Goal: Transaction & Acquisition: Purchase product/service

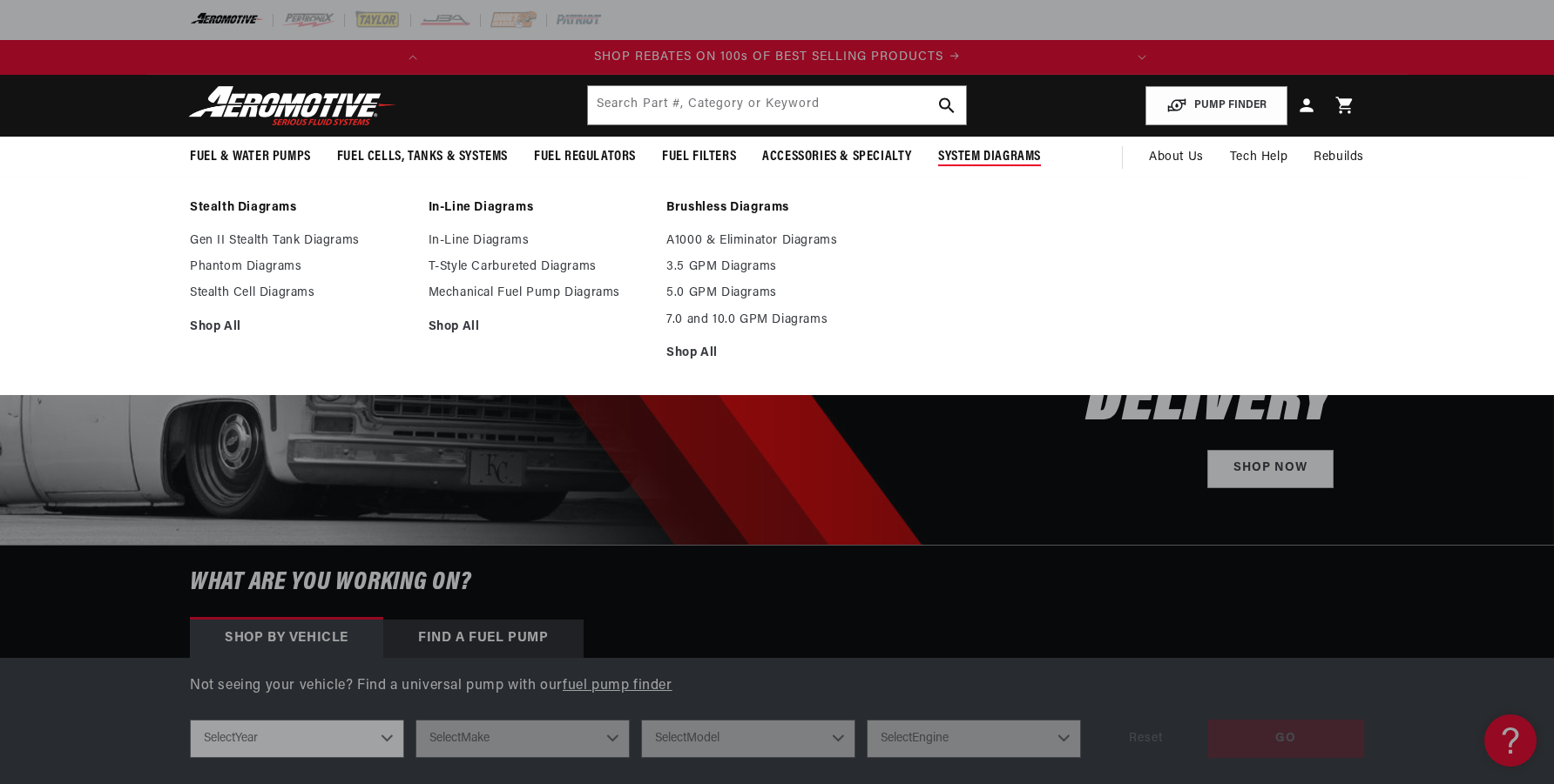
click at [963, 171] on summary "System Diagrams" at bounding box center [990, 156] width 129 height 41
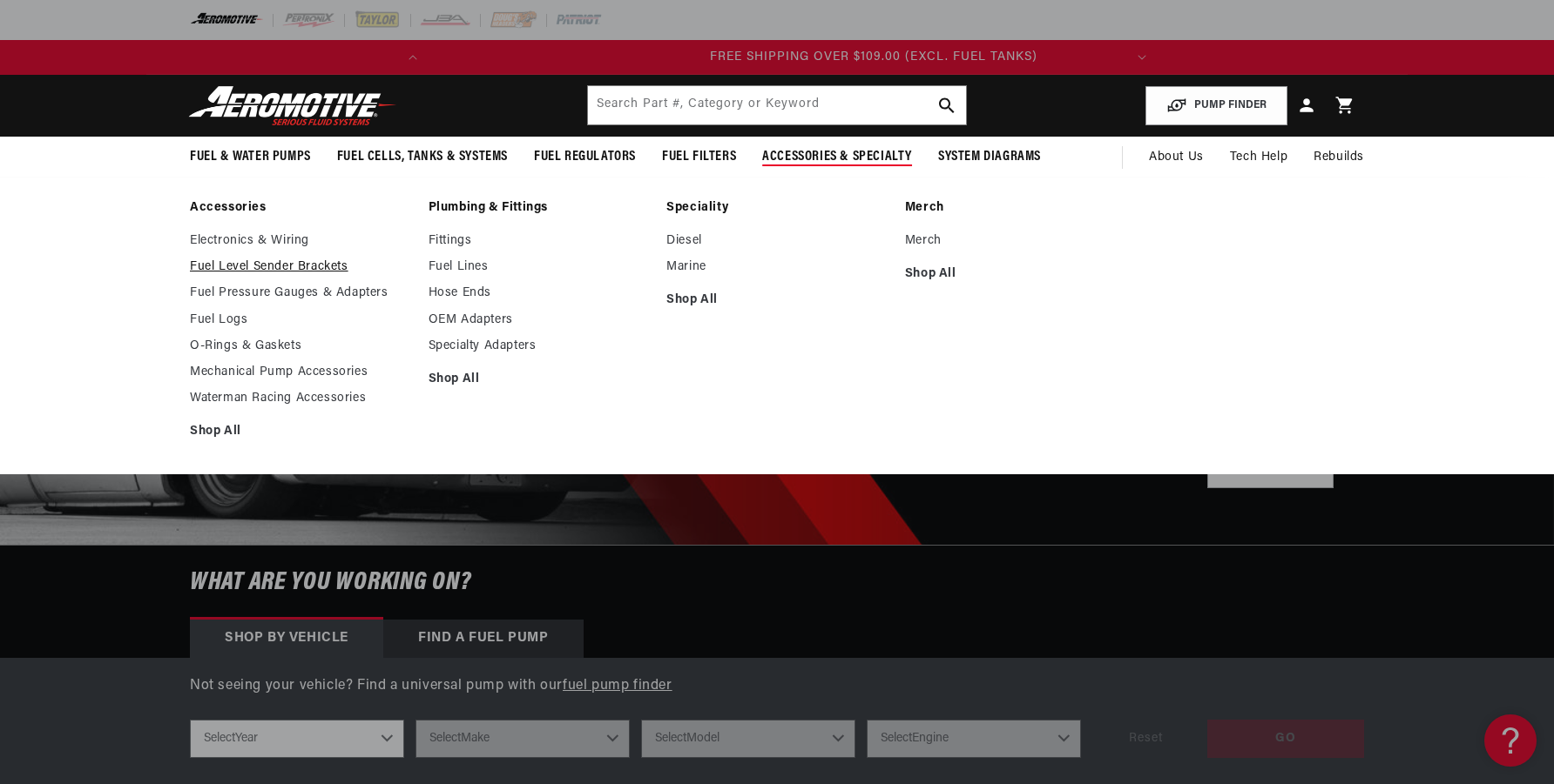
scroll to position [0, 689]
click at [290, 293] on link "Fuel Pressure Gauges & Adapters" at bounding box center [301, 294] width 221 height 16
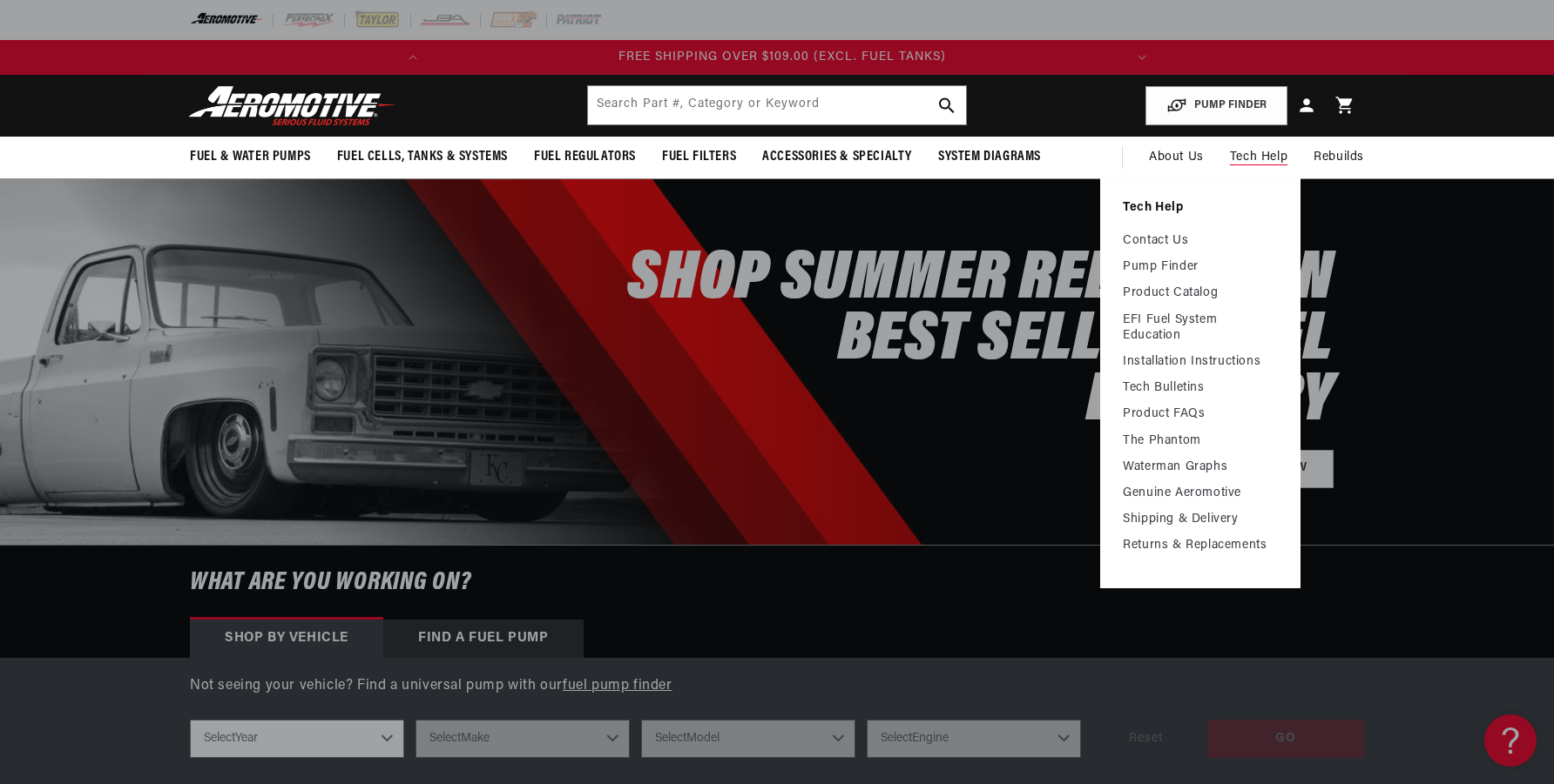
click at [1157, 352] on ul "Contact Us Pump Finder Product Catalog EFI Fuel System Education Installation I…" at bounding box center [1201, 394] width 155 height 320
click at [1156, 363] on link "Installation Instructions" at bounding box center [1201, 362] width 155 height 16
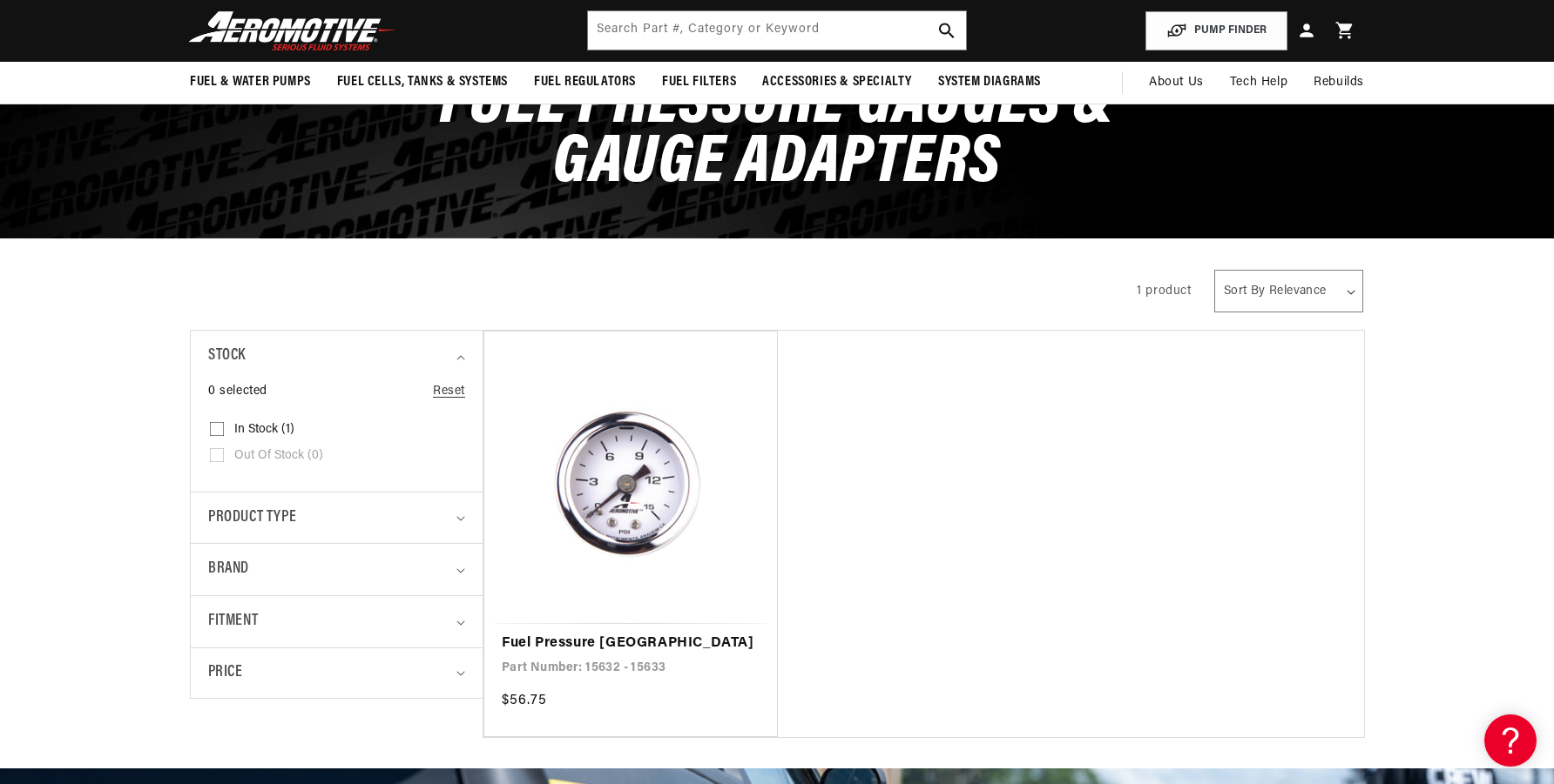
scroll to position [115, 0]
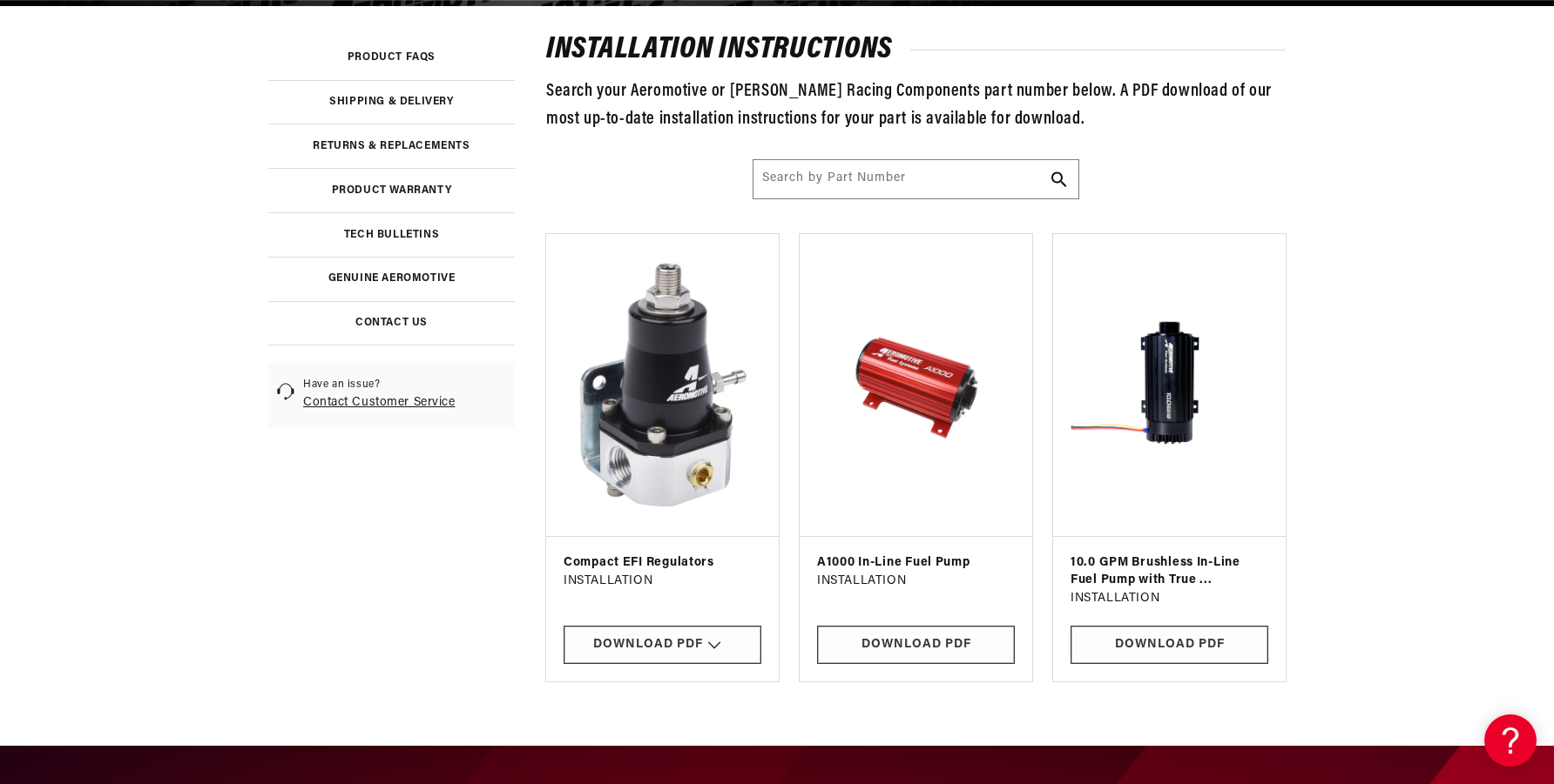
scroll to position [0, 689]
click at [411, 227] on link at bounding box center [392, 235] width 247 height 45
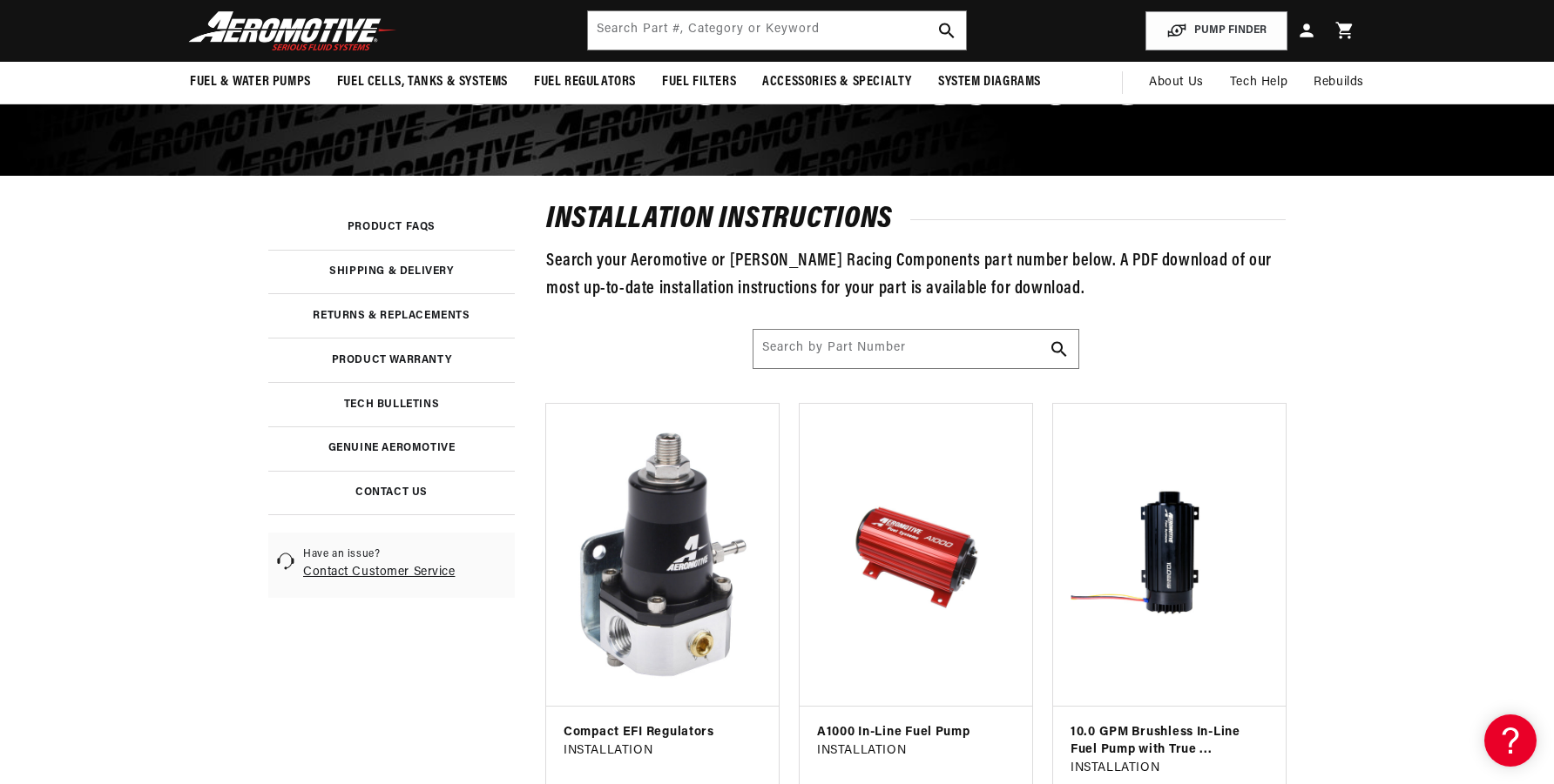
scroll to position [174, 0]
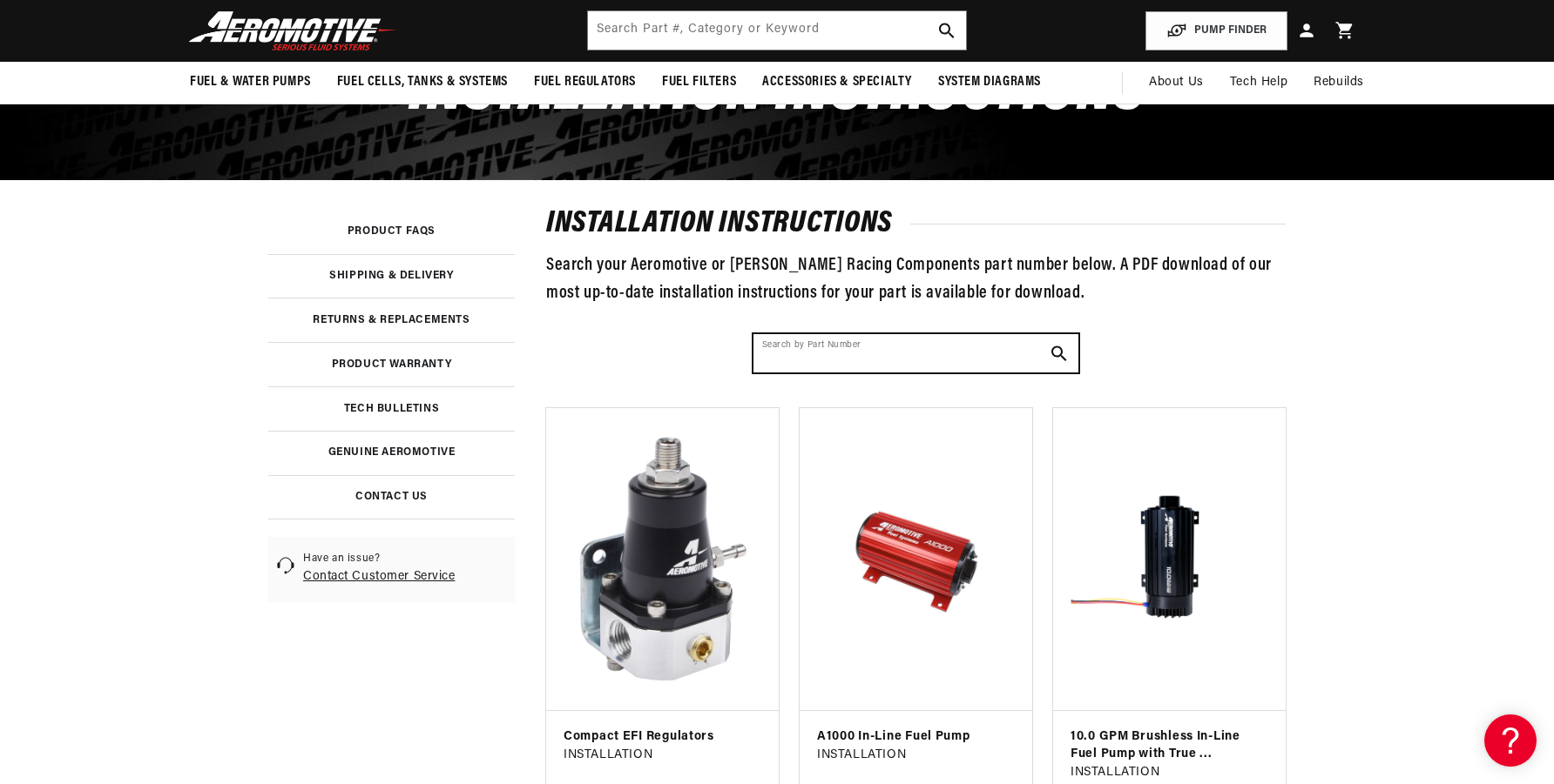
click at [805, 350] on input "Search by Part Number" at bounding box center [916, 353] width 325 height 39
drag, startPoint x: 805, startPoint y: 353, endPoint x: 769, endPoint y: 337, distance: 39.4
click at [746, 333] on div "installation instructions Search your Aeromotive or [PERSON_NAME] Racing Compon…" at bounding box center [916, 533] width 740 height 646
click at [777, 352] on input "Search by Part Number" at bounding box center [916, 353] width 325 height 39
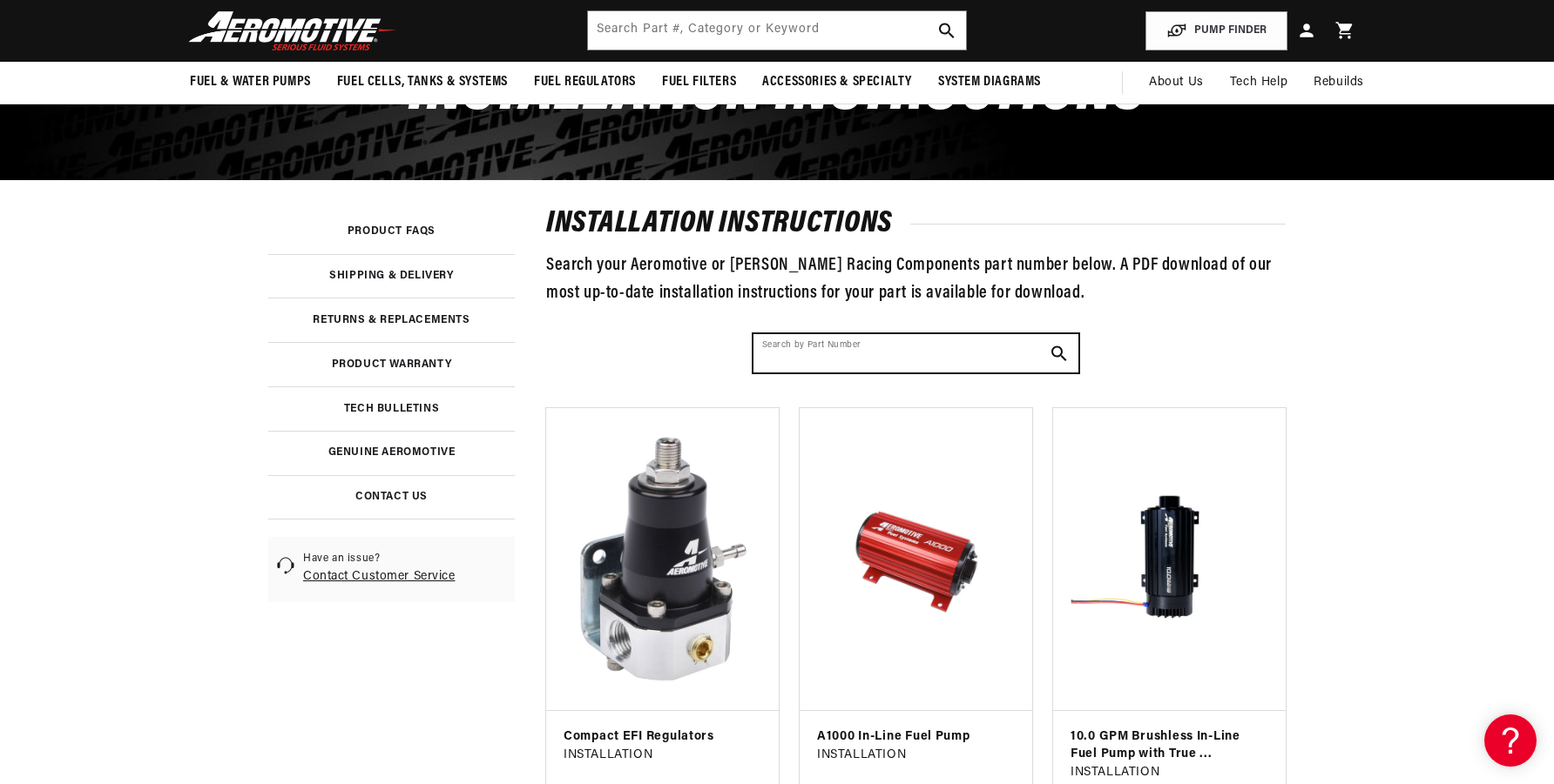
scroll to position [0, 689]
click at [777, 352] on input "Search by Part Number" at bounding box center [916, 353] width 325 height 39
click at [777, 356] on input "Search by Part Number" at bounding box center [916, 353] width 325 height 39
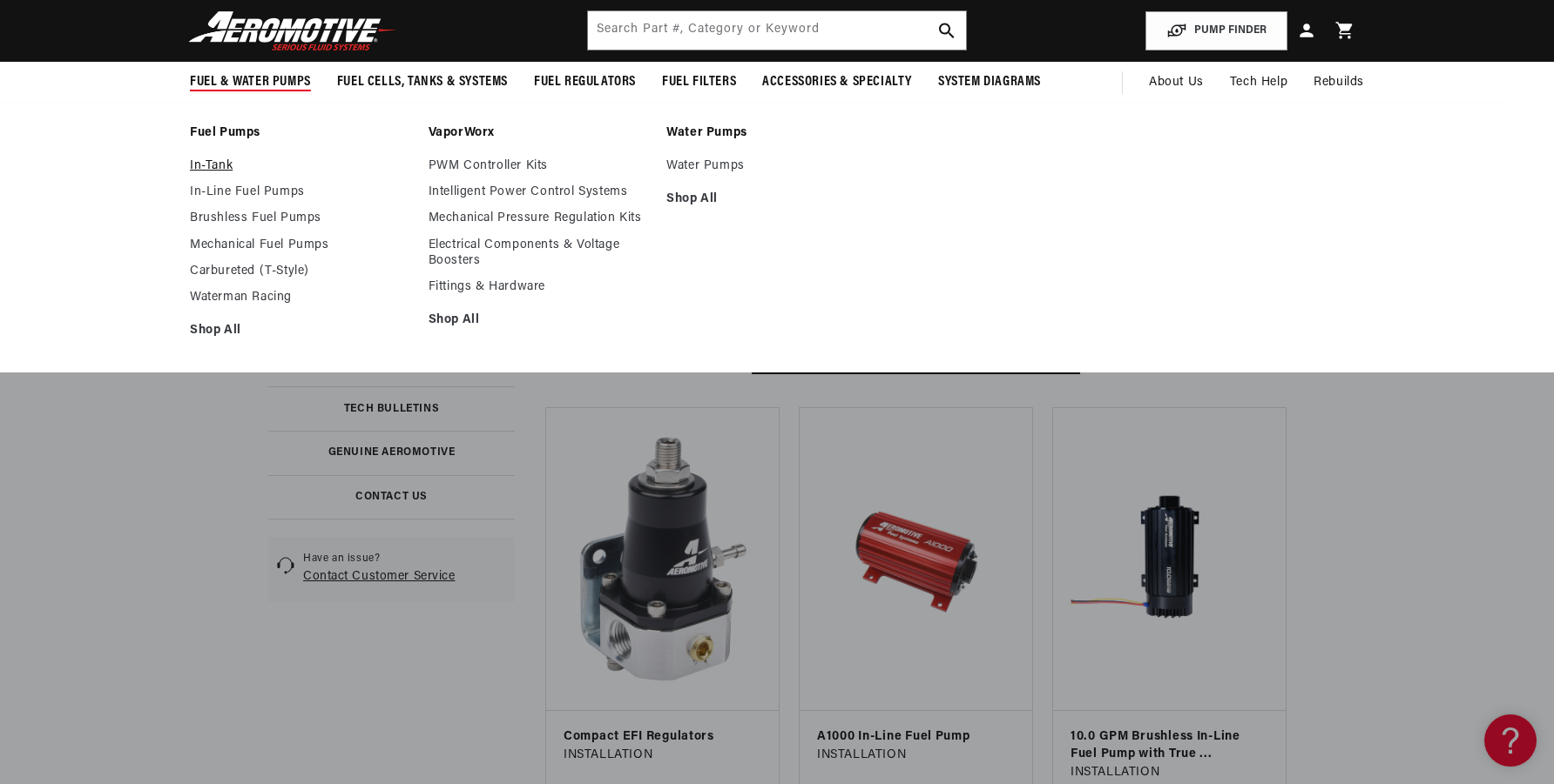
scroll to position [0, 0]
click at [206, 161] on link "In-Tank" at bounding box center [301, 166] width 221 height 16
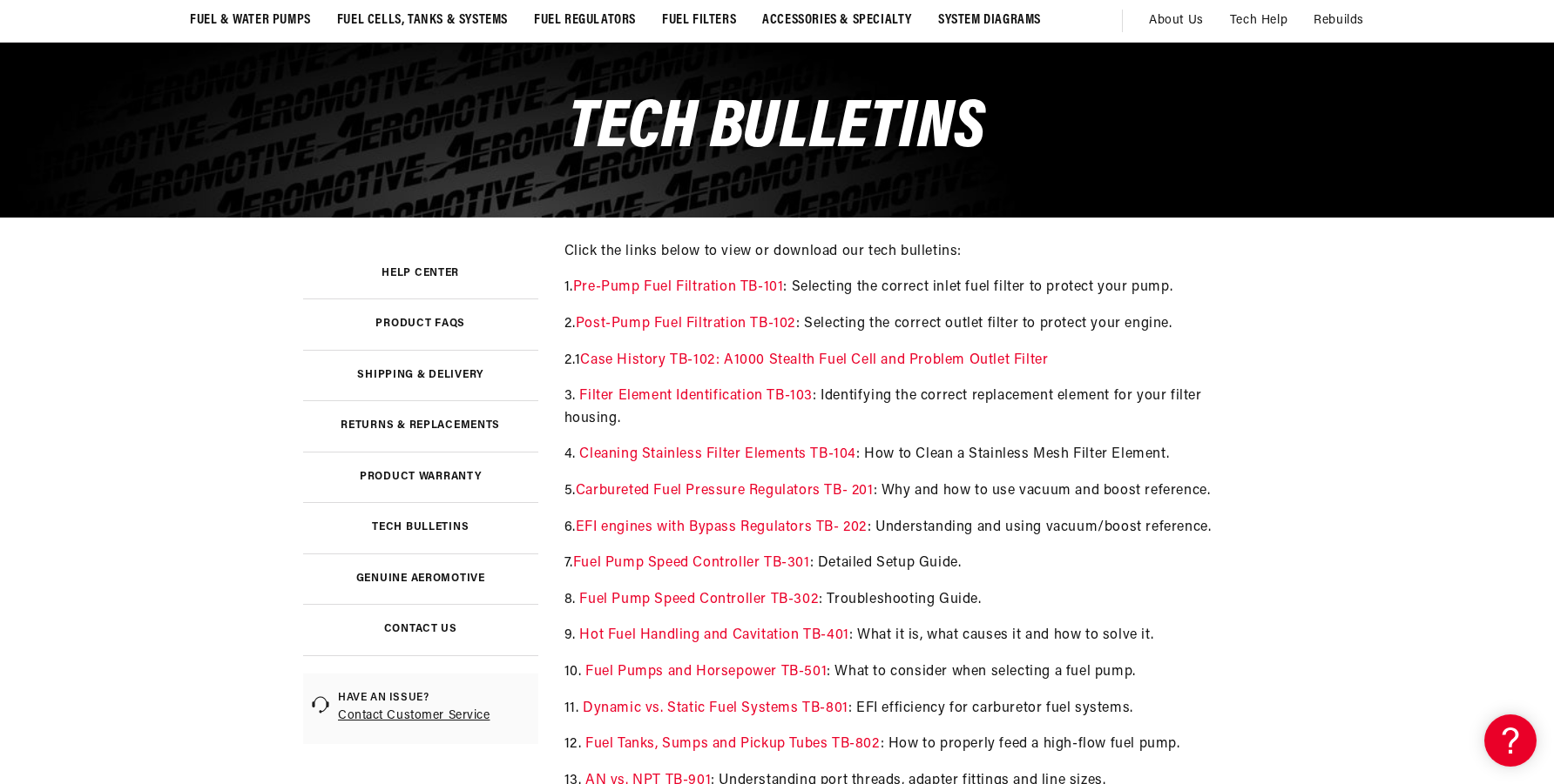
scroll to position [145, 0]
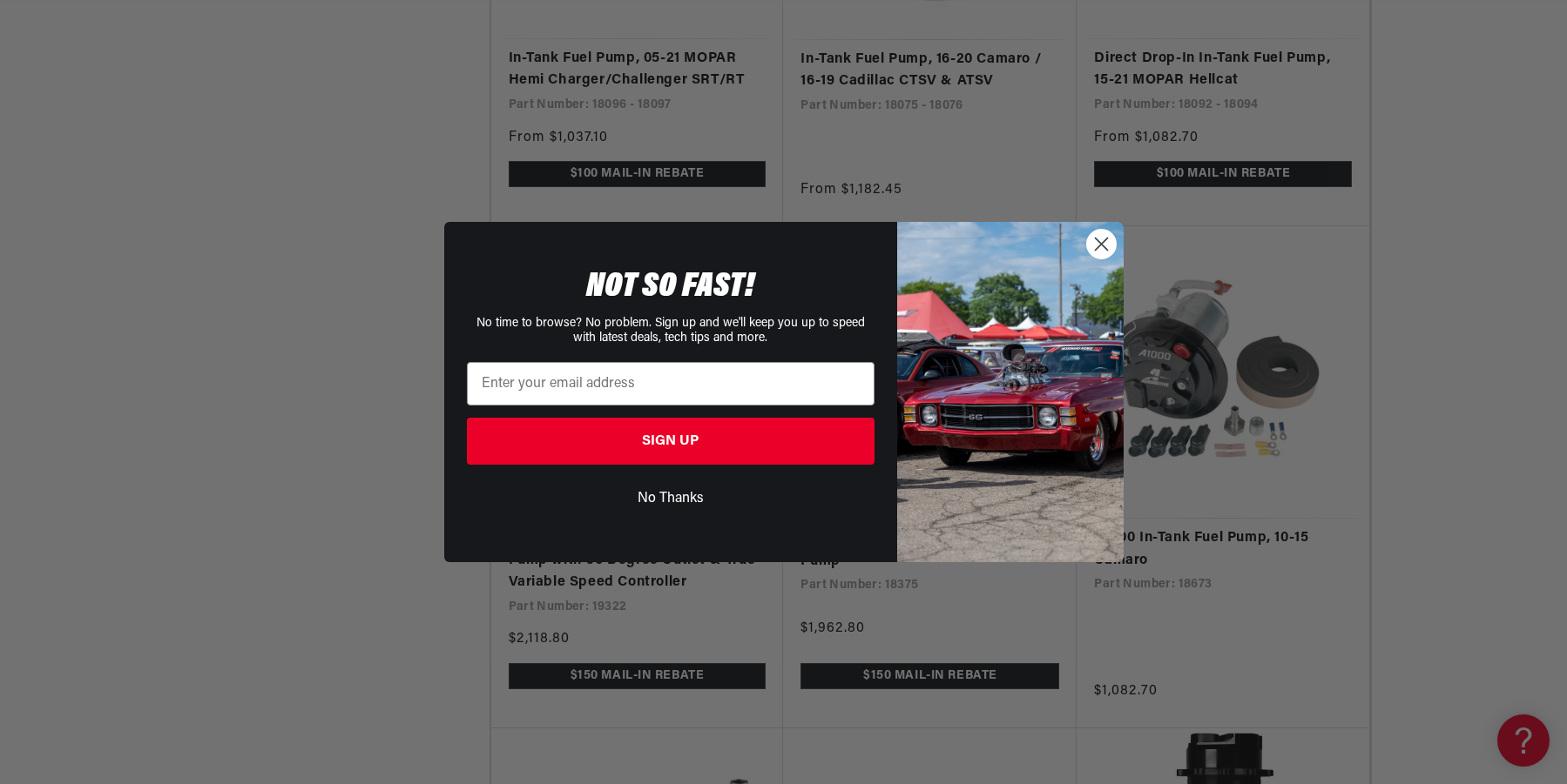
click at [1091, 248] on circle "Close dialog" at bounding box center [1100, 244] width 29 height 29
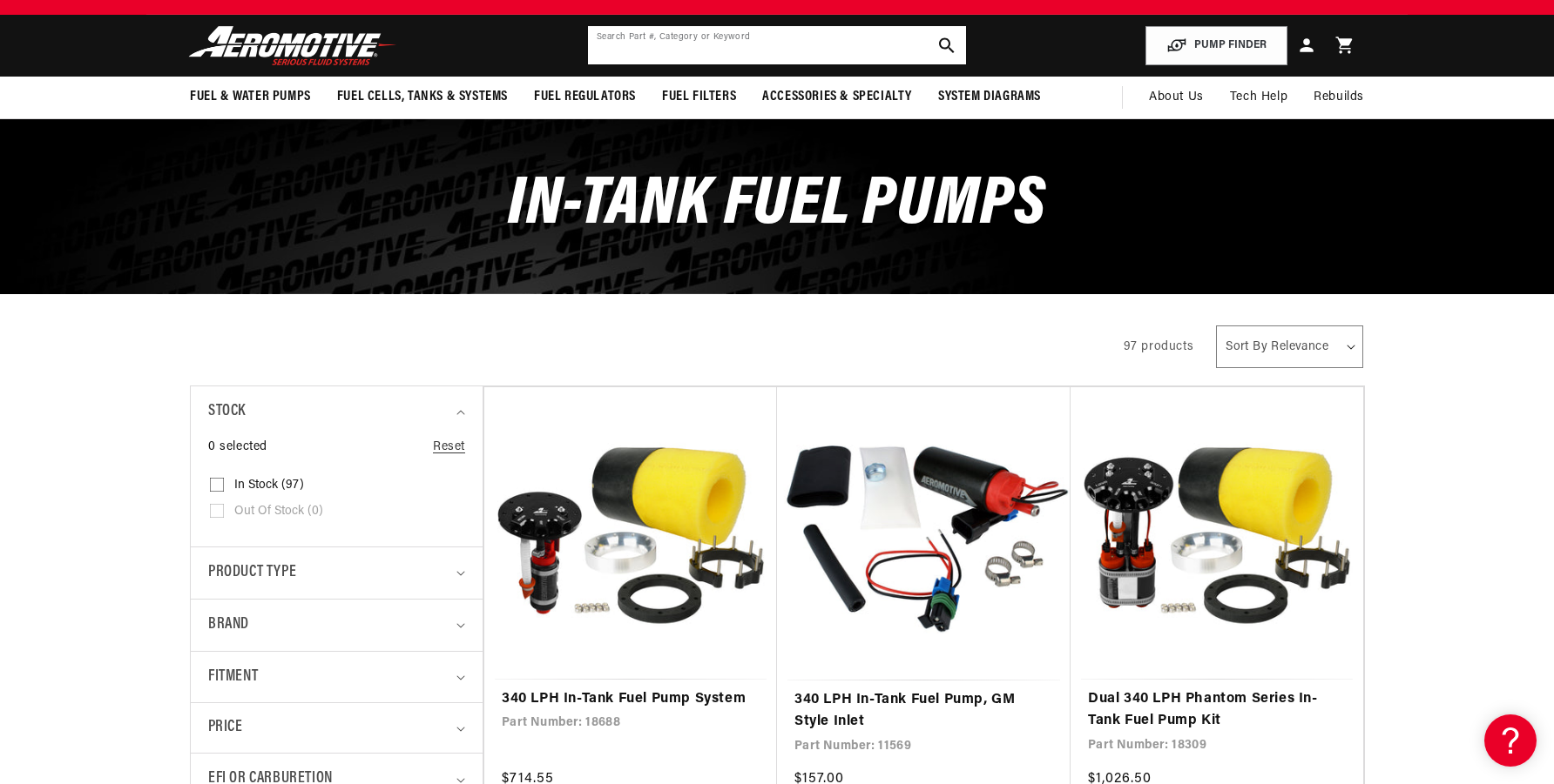
click at [825, 52] on input "text" at bounding box center [777, 45] width 378 height 39
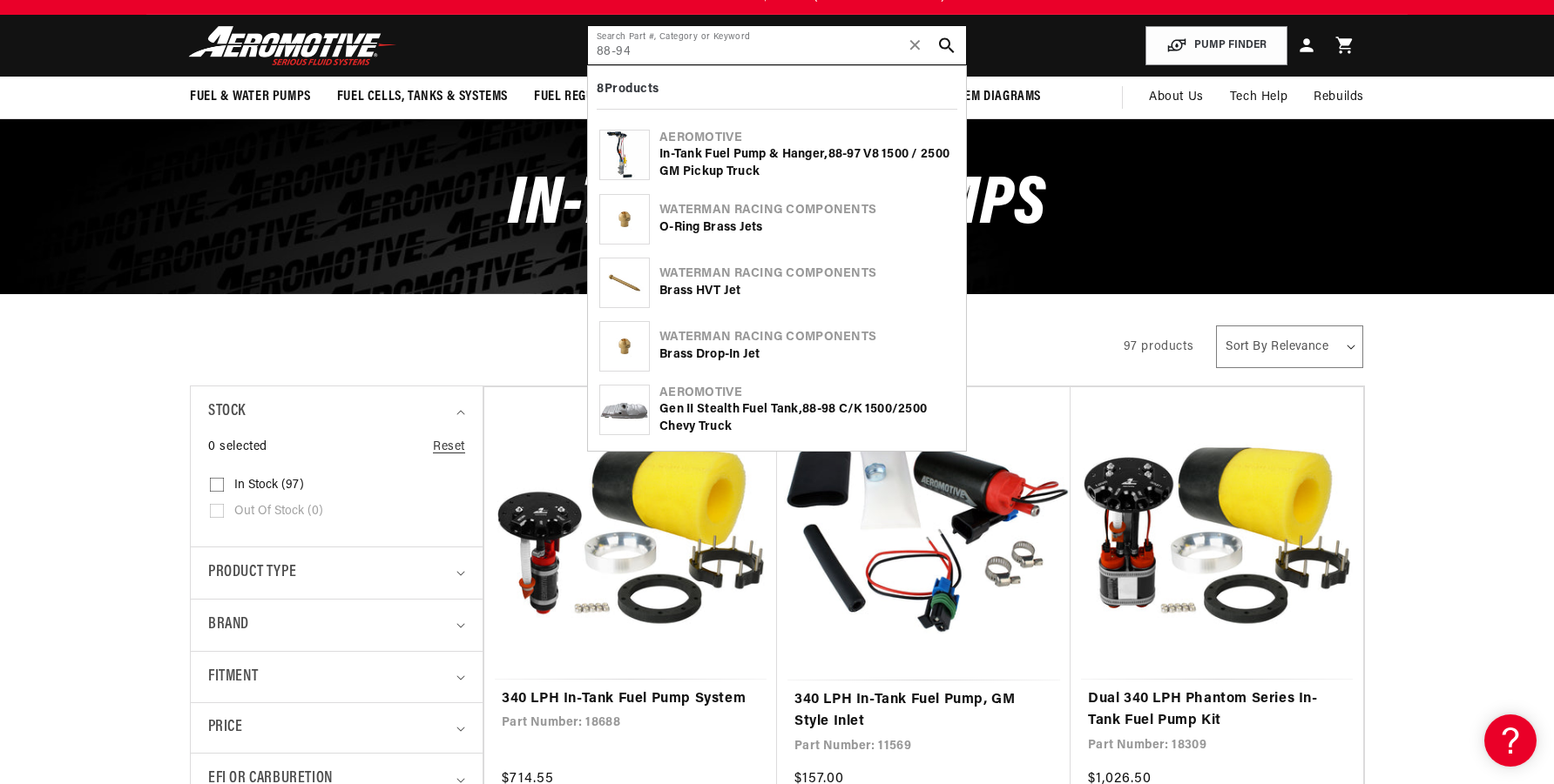
type input "88-94"
click at [778, 148] on div "In-Tank Fuel Pump & Hanger, 88 -97 V8 1500 / 2500 GM Pickup Truck" at bounding box center [806, 163] width 296 height 34
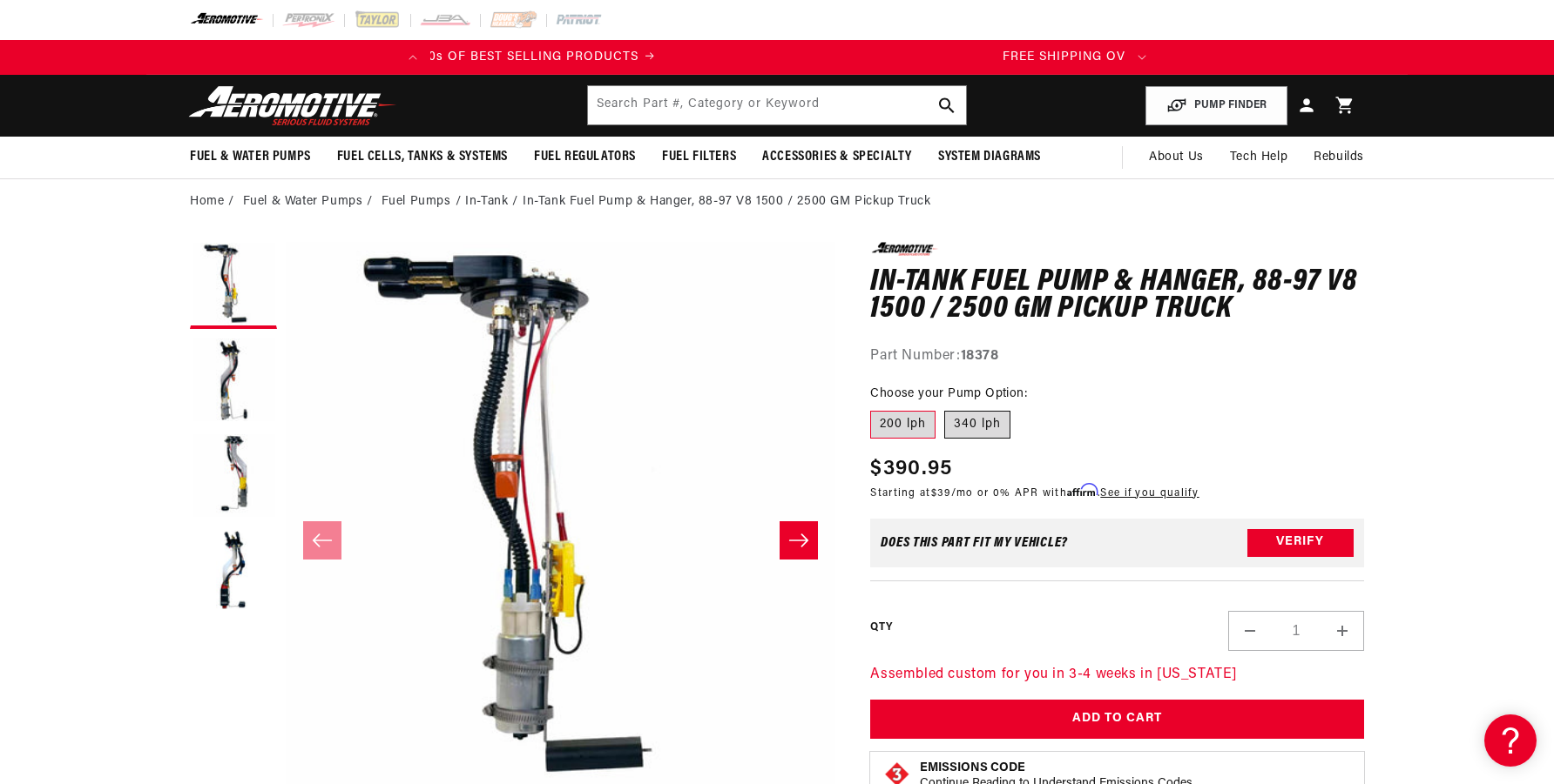
scroll to position [0, 2]
click at [988, 418] on label "340 lph" at bounding box center [978, 425] width 67 height 28
click at [945, 408] on input "340 lph" at bounding box center [945, 408] width 1 height 1
radio input "true"
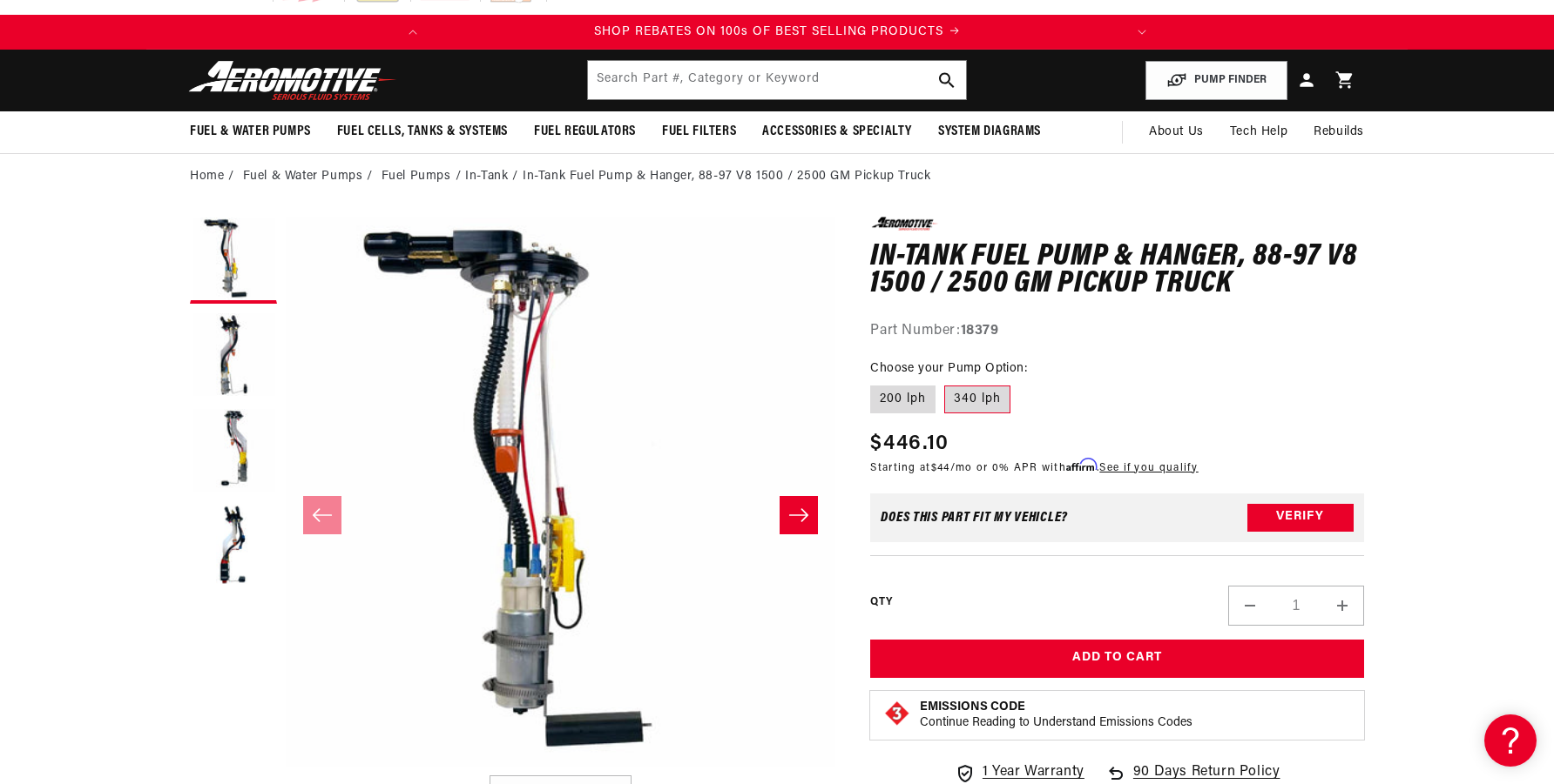
scroll to position [29, 0]
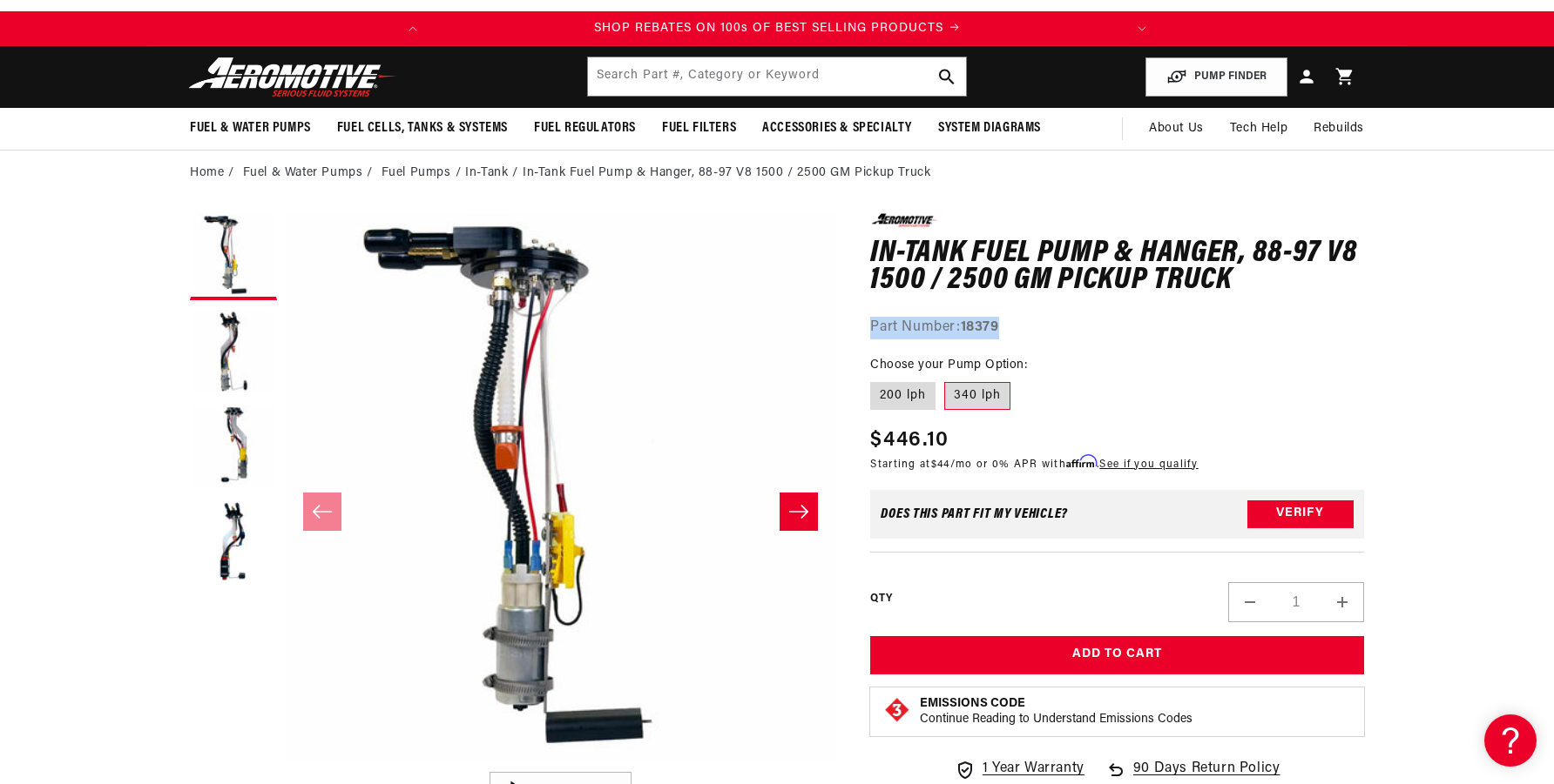
drag, startPoint x: 1009, startPoint y: 329, endPoint x: 865, endPoint y: 335, distance: 144.1
copy div "Part Number: 18379"
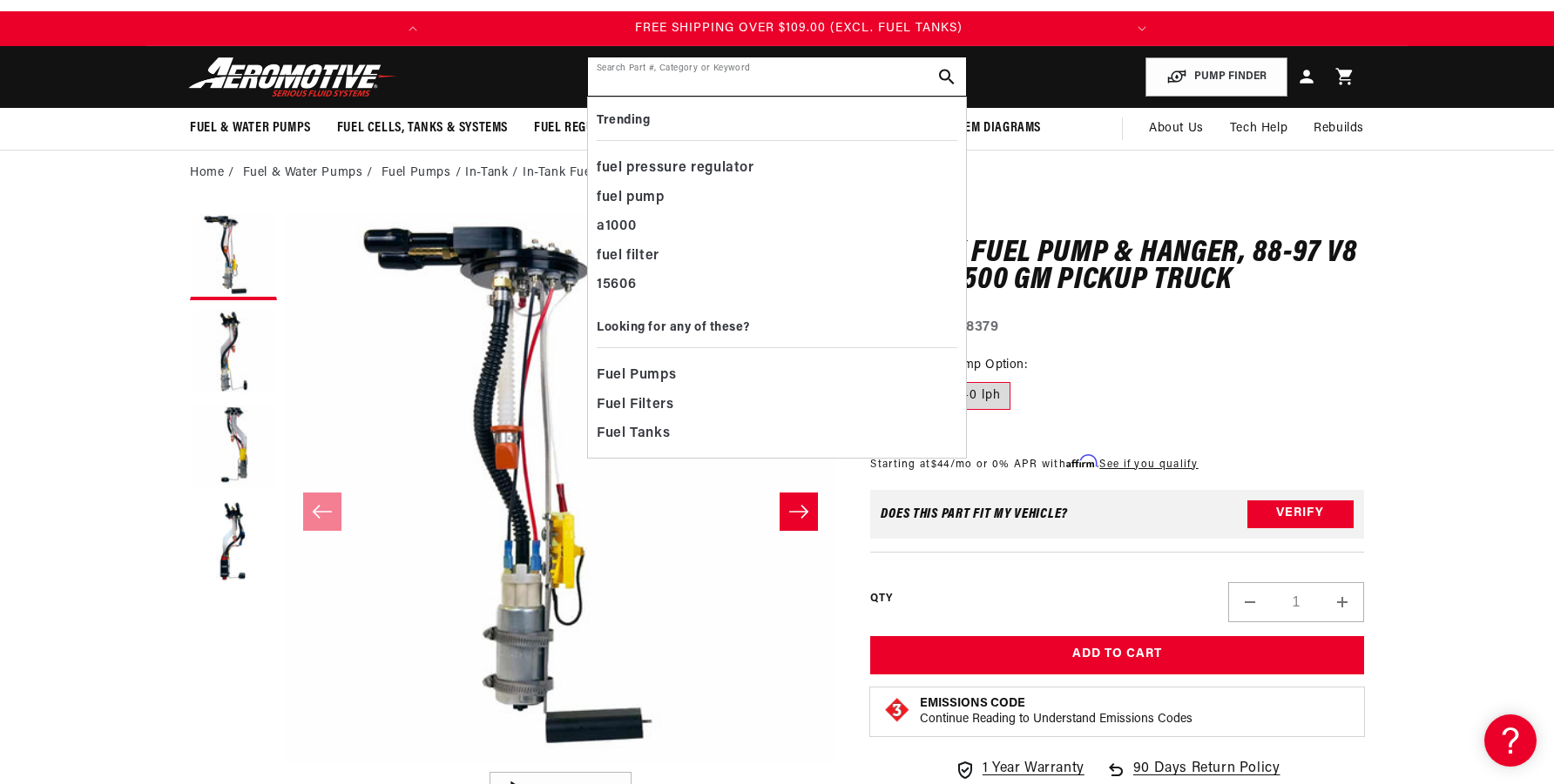
scroll to position [0, 689]
drag, startPoint x: 706, startPoint y: 61, endPoint x: 521, endPoint y: 317, distance: 315.8
click at [286, 763] on button "Open media 1 in modal" at bounding box center [286, 763] width 0 height 0
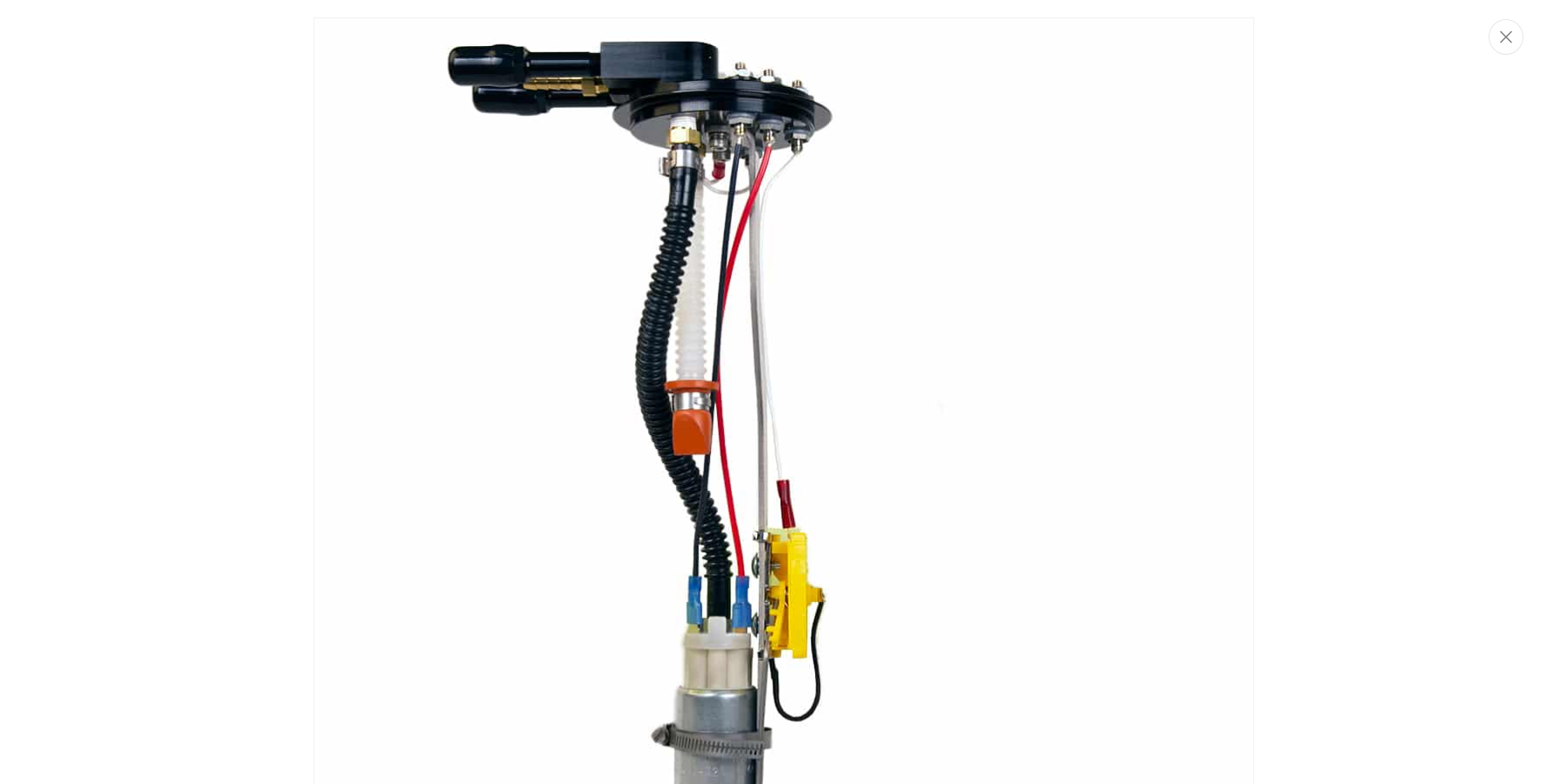
click at [732, 153] on img "Media gallery" at bounding box center [784, 488] width 941 height 940
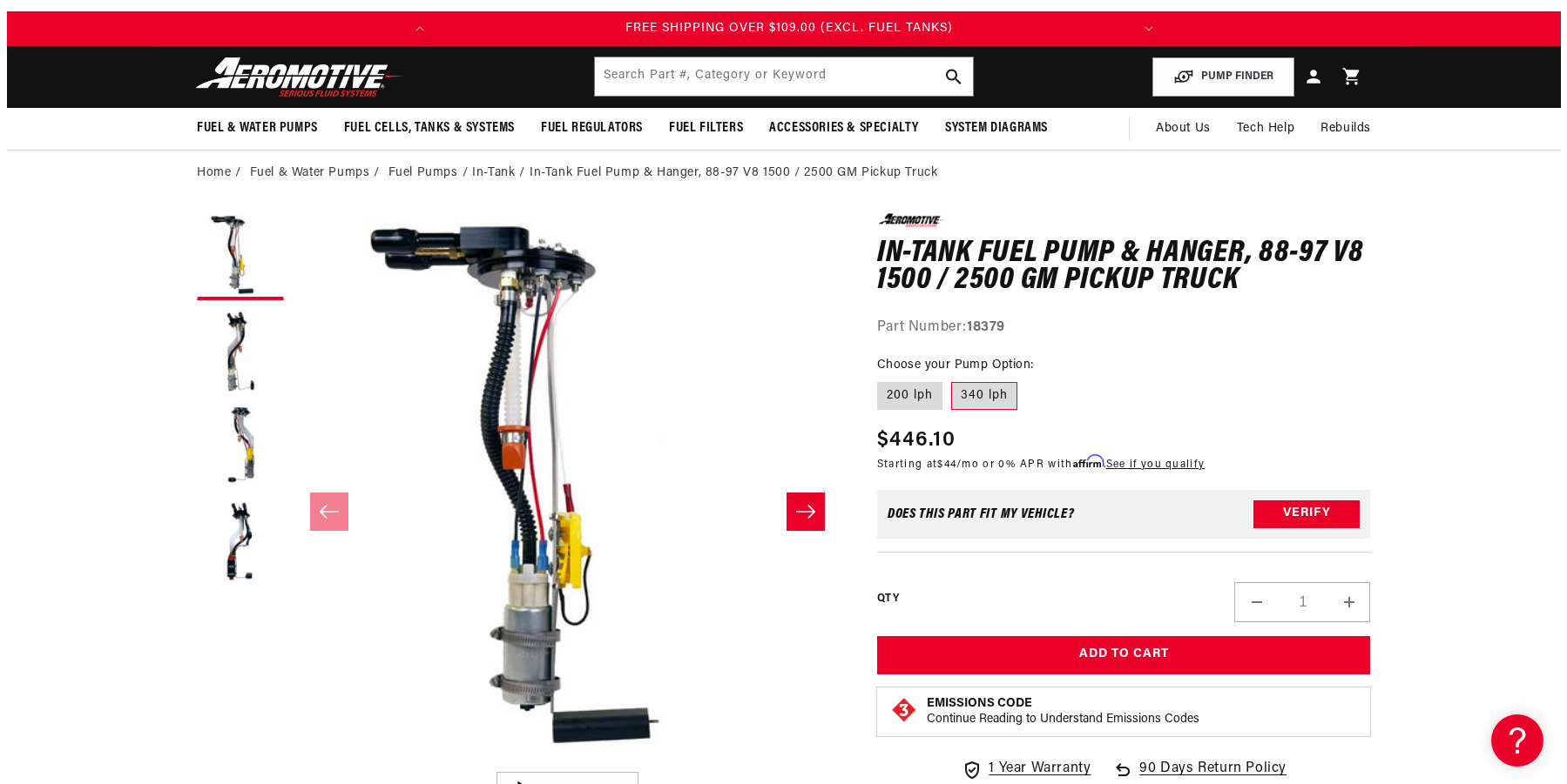
scroll to position [1, 0]
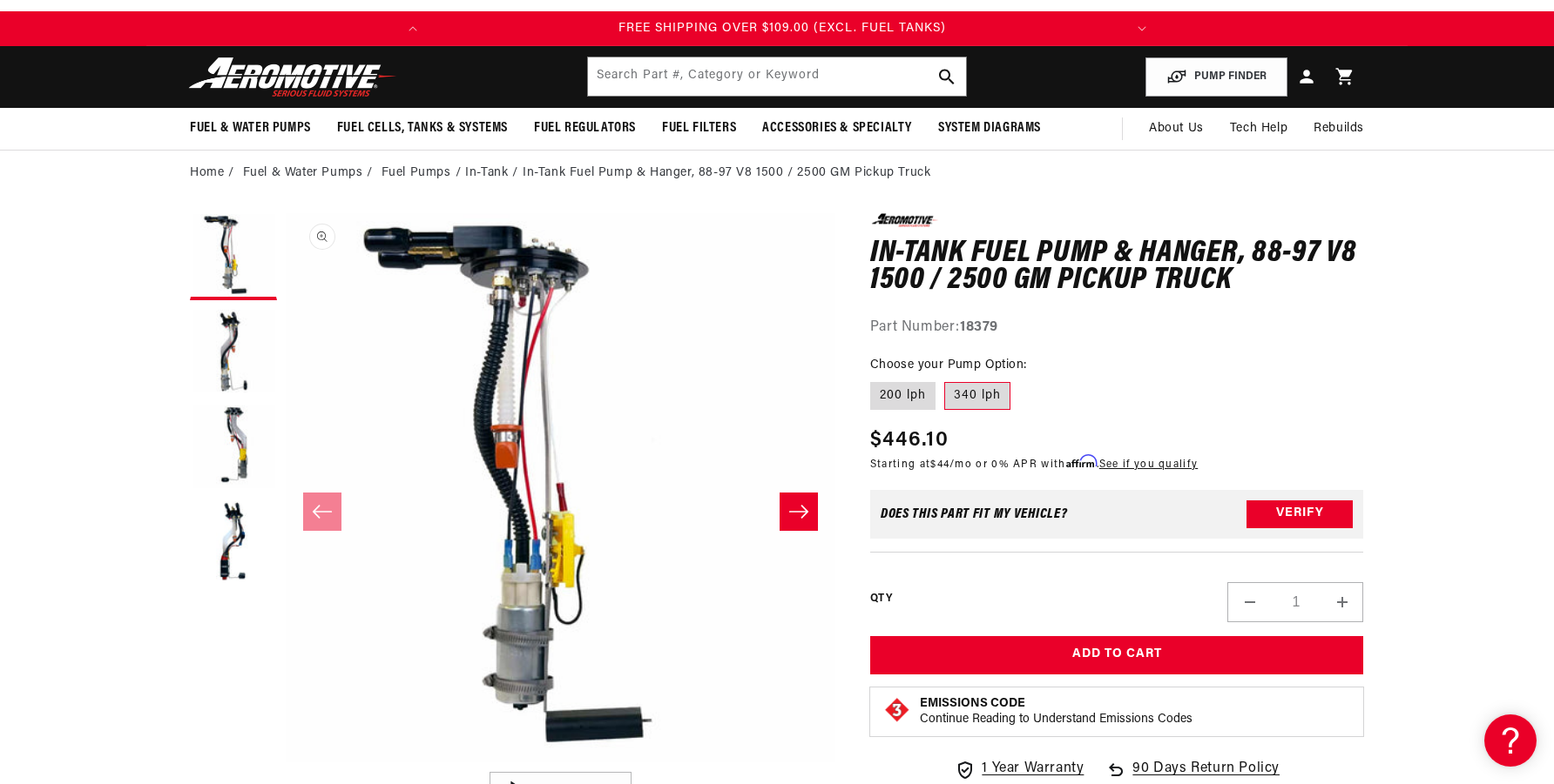
click at [286, 763] on button "Open media 1 in modal" at bounding box center [286, 763] width 0 height 0
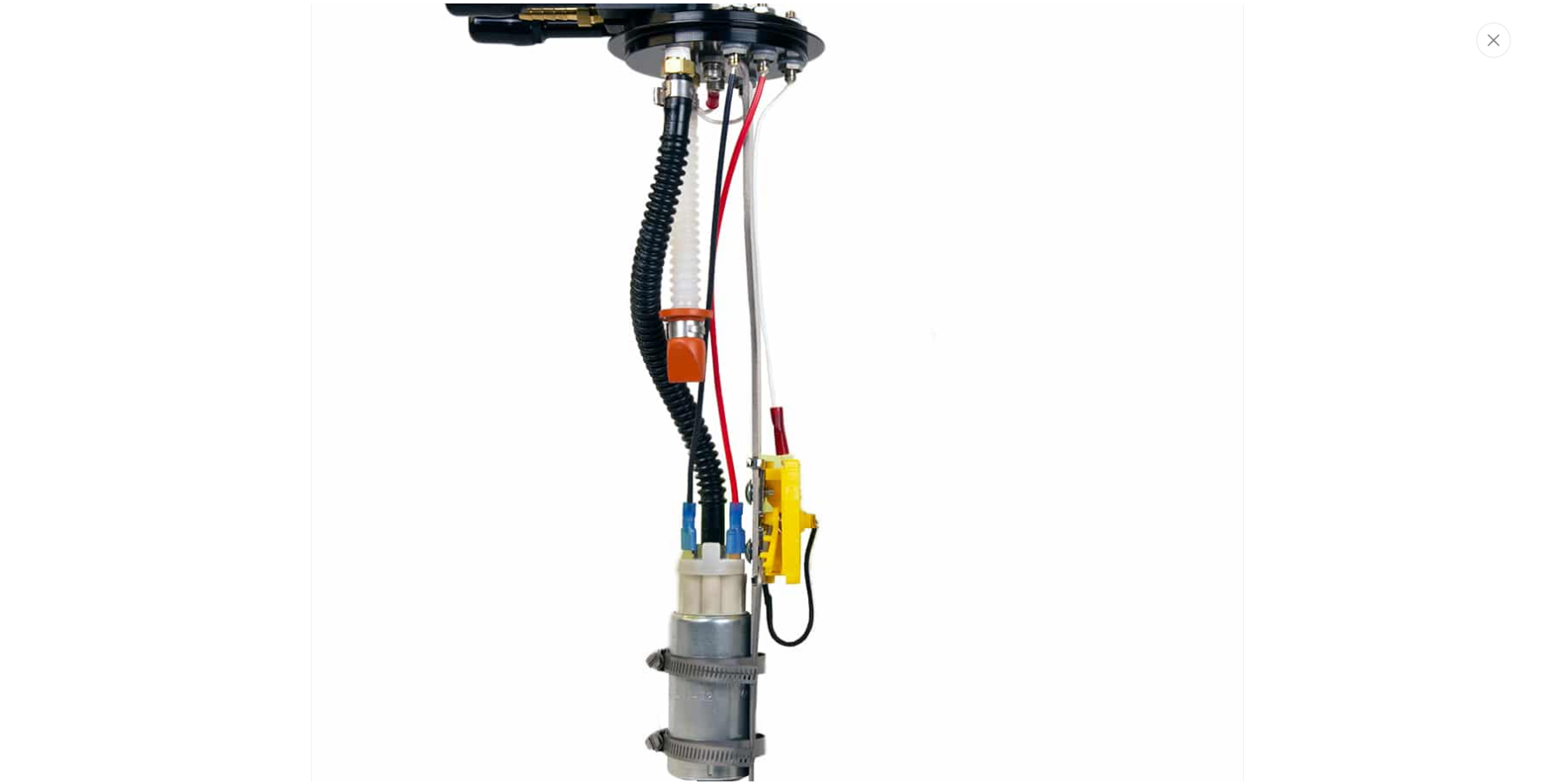
scroll to position [95, 0]
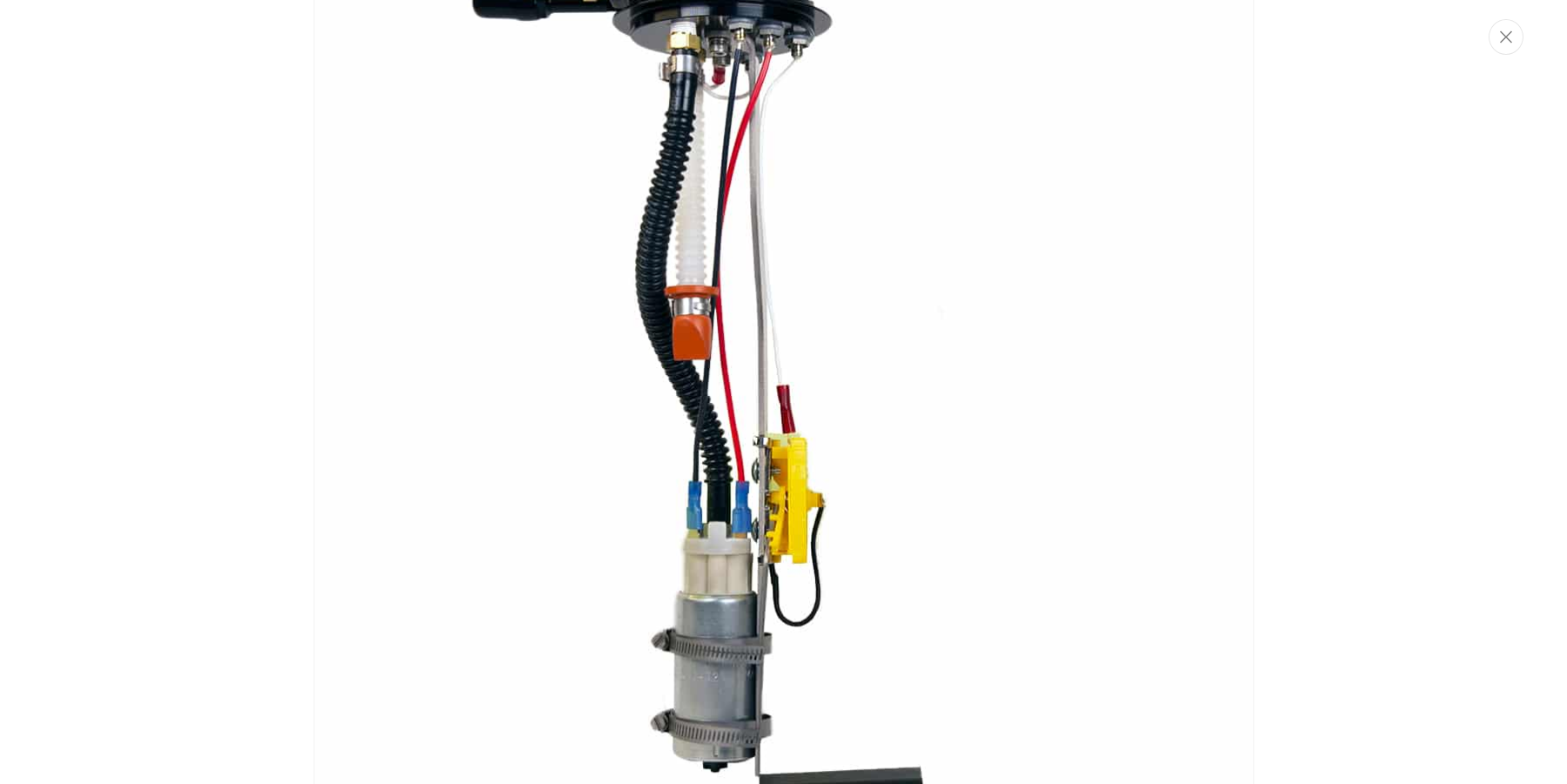
click at [748, 87] on img "Media gallery" at bounding box center [784, 392] width 941 height 940
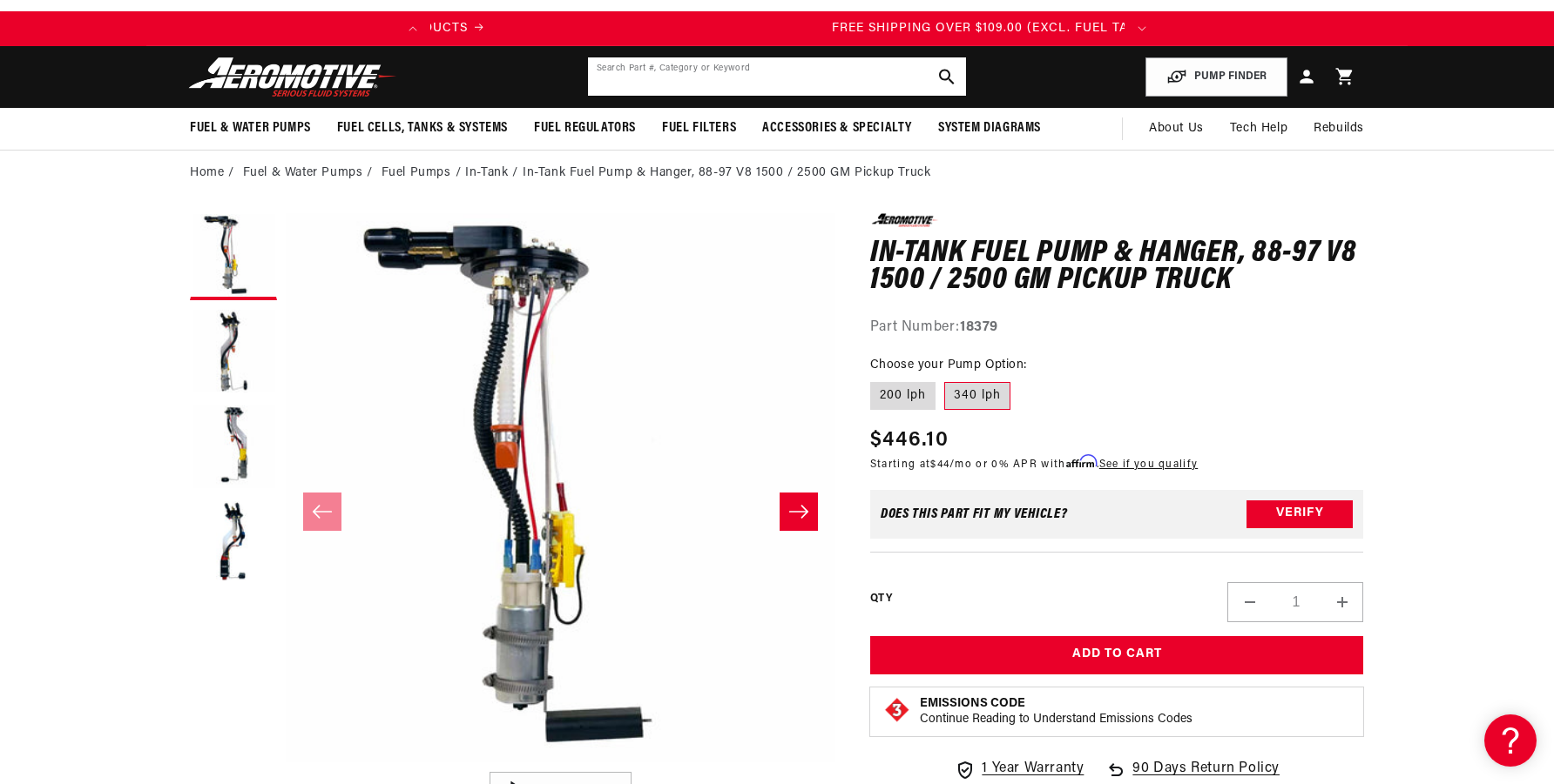
click at [748, 87] on input "text" at bounding box center [777, 77] width 378 height 39
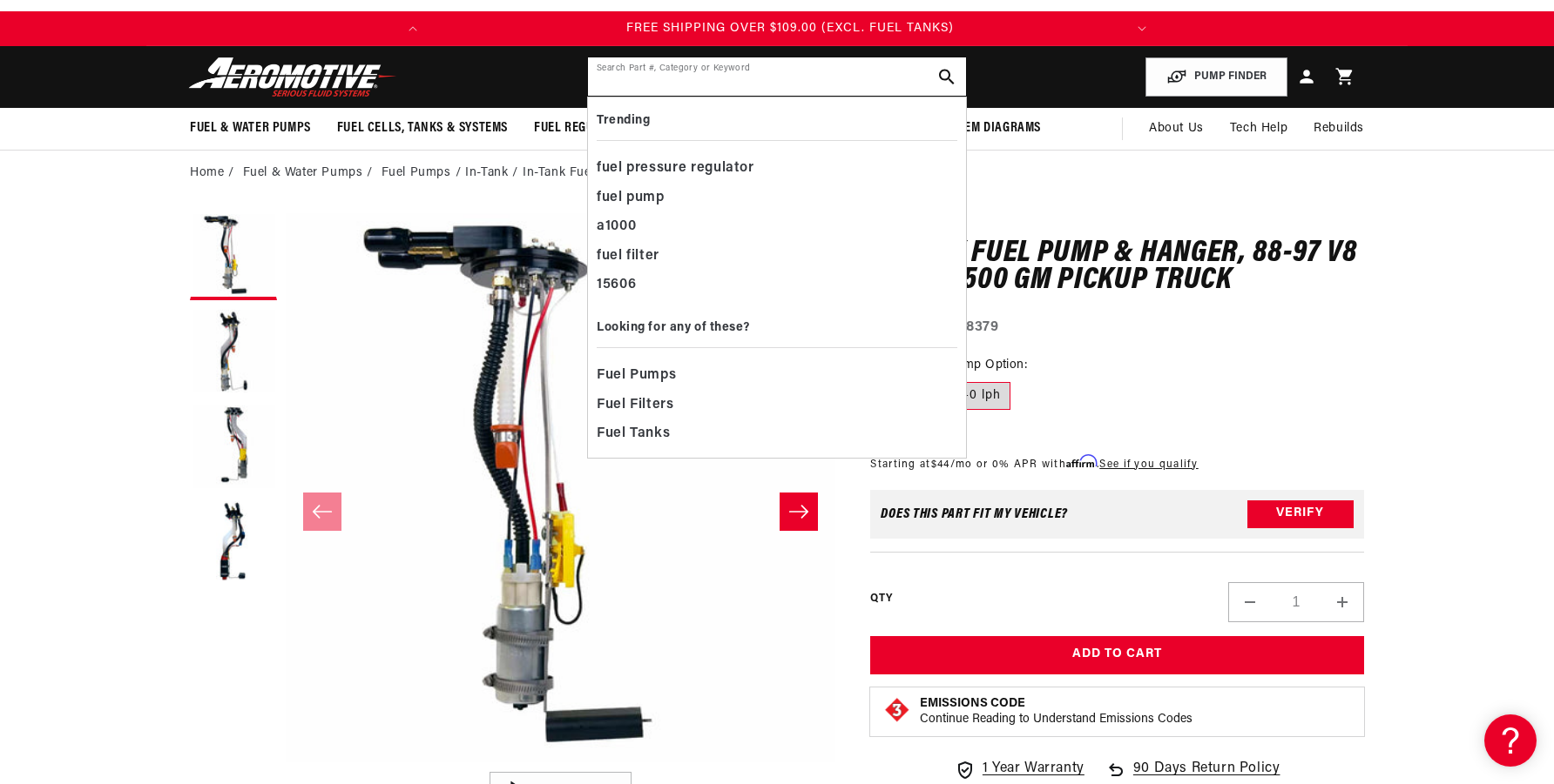
scroll to position [0, 689]
